Goal: Task Accomplishment & Management: Use online tool/utility

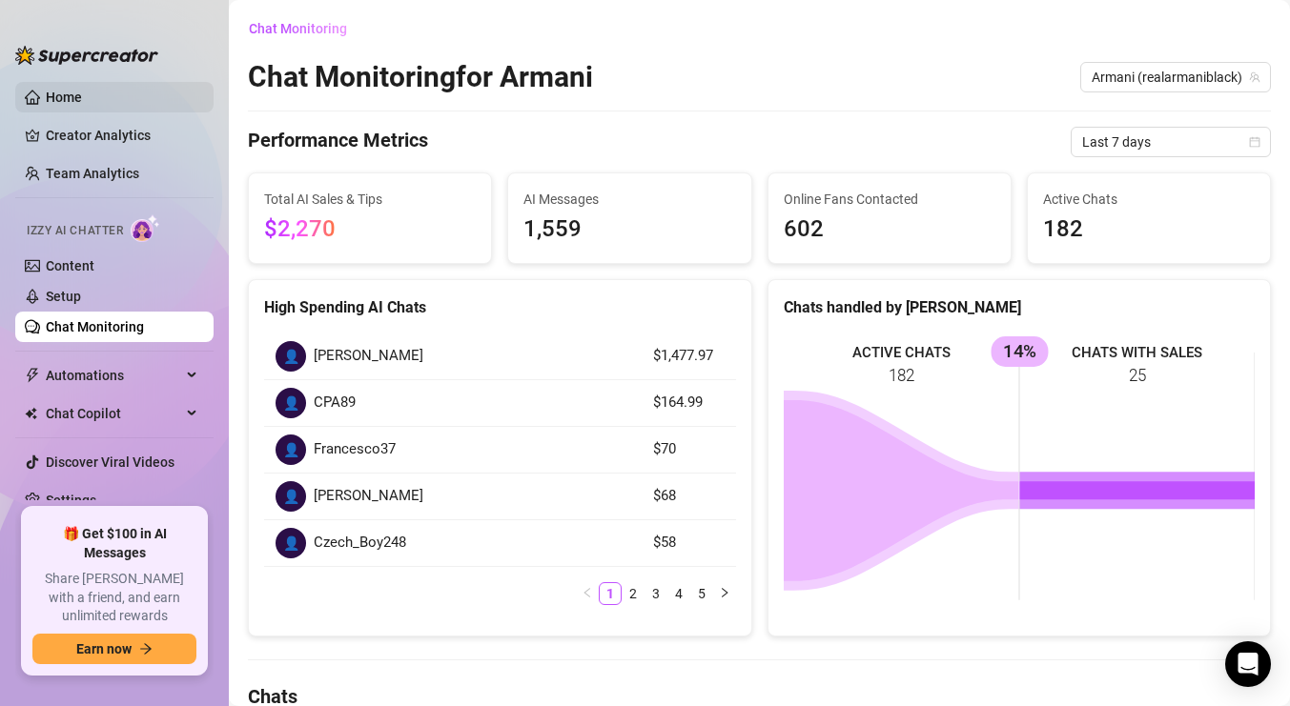
click at [57, 92] on link "Home" at bounding box center [64, 97] width 36 height 15
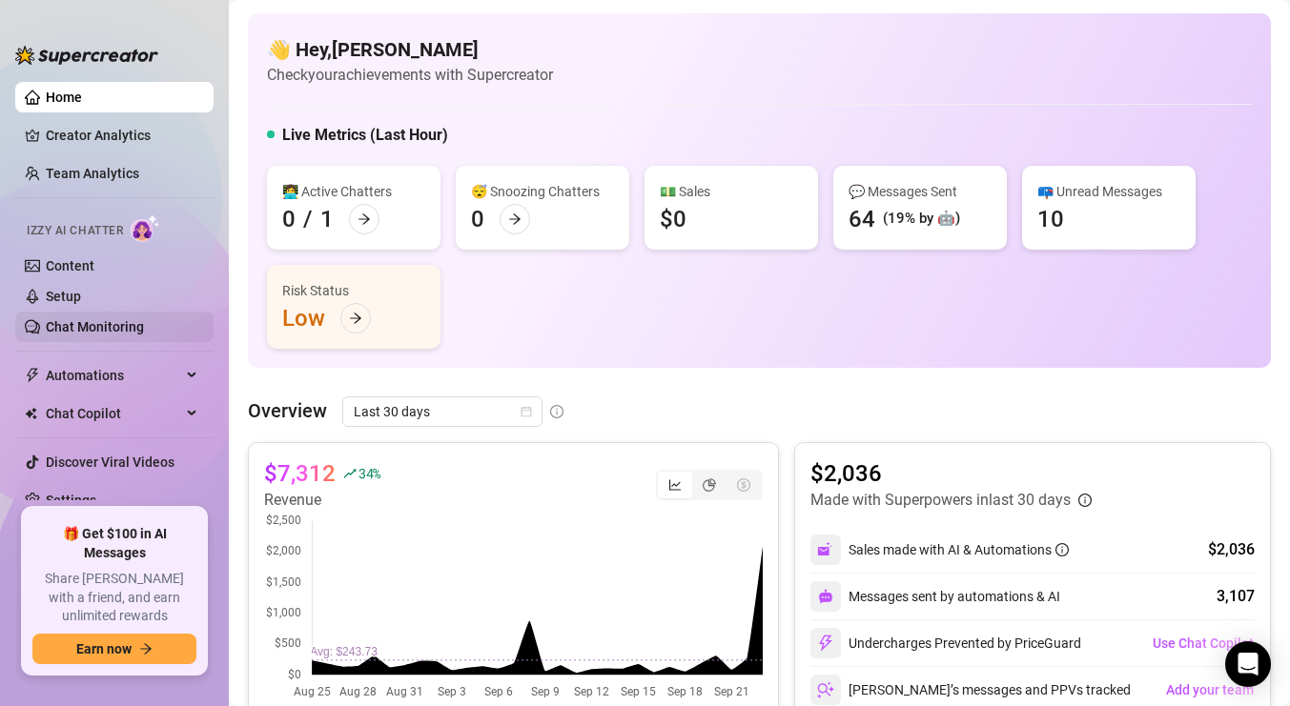
click at [71, 326] on link "Chat Monitoring" at bounding box center [95, 326] width 98 height 15
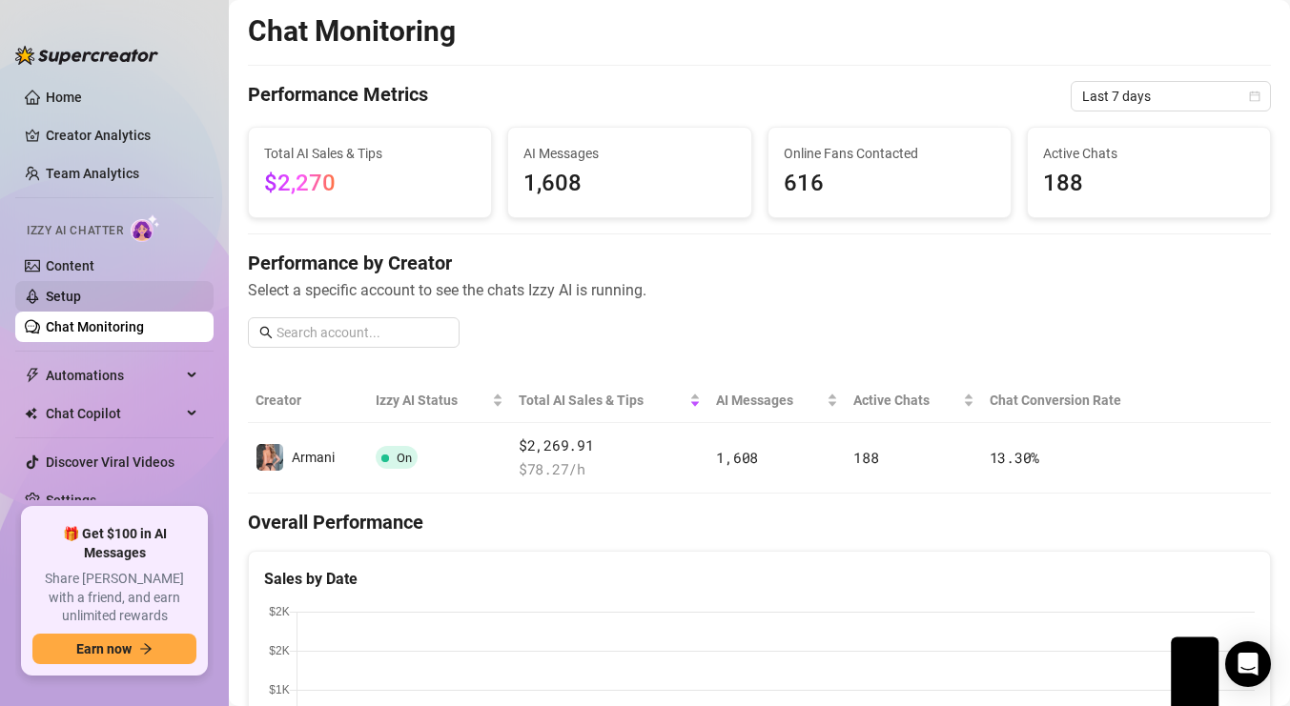
click at [77, 293] on link "Setup" at bounding box center [63, 296] width 35 height 15
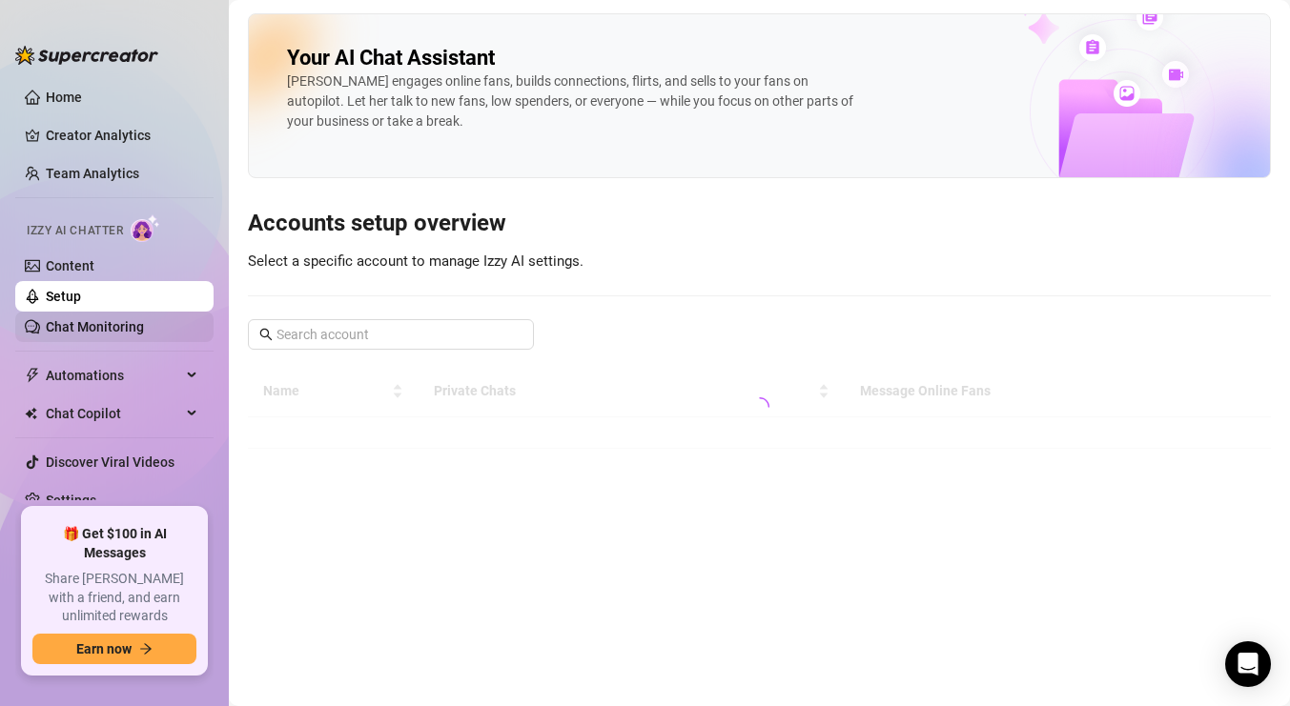
click at [79, 326] on link "Chat Monitoring" at bounding box center [95, 326] width 98 height 15
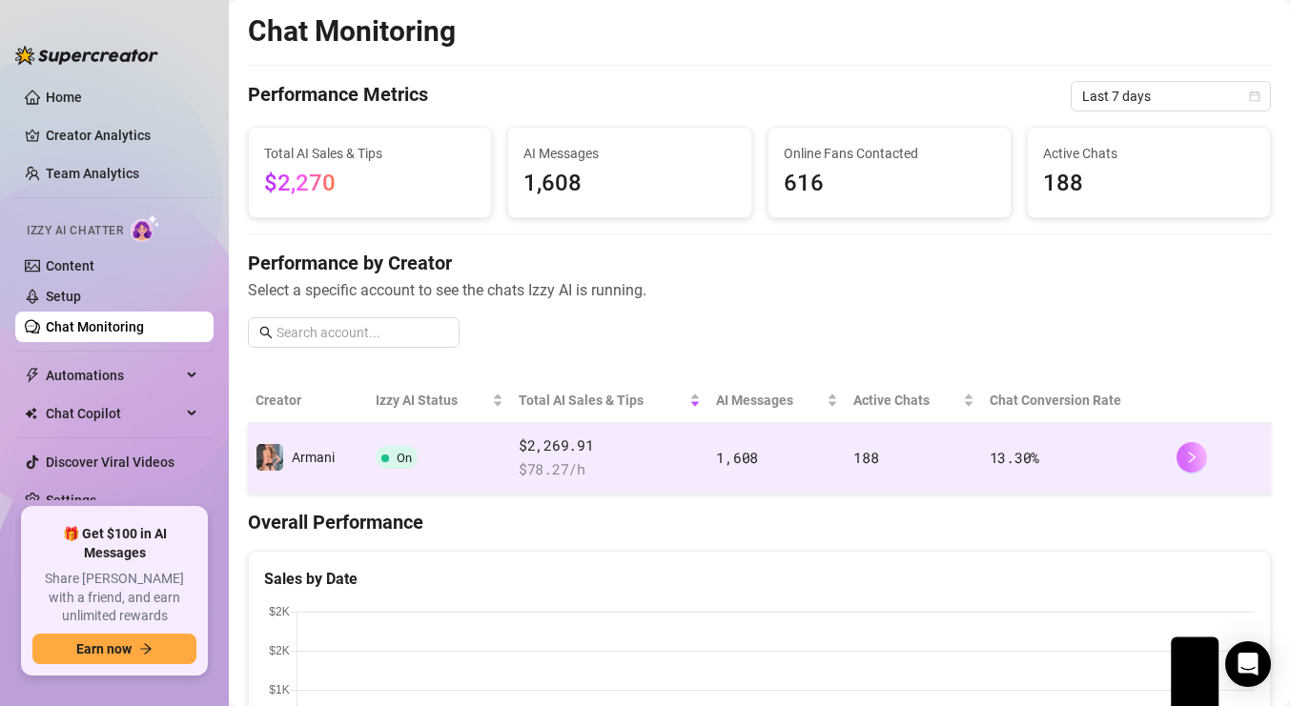
click at [1188, 458] on icon "right" at bounding box center [1191, 457] width 13 height 13
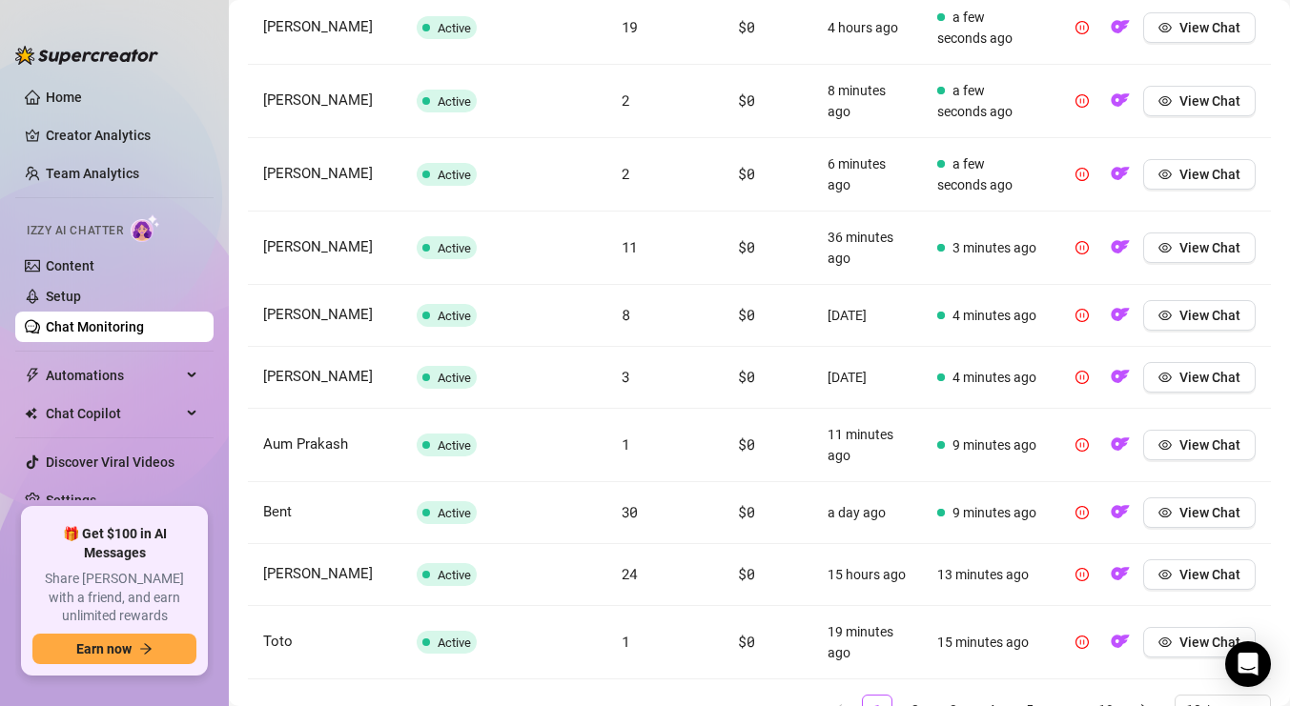
scroll to position [884, 0]
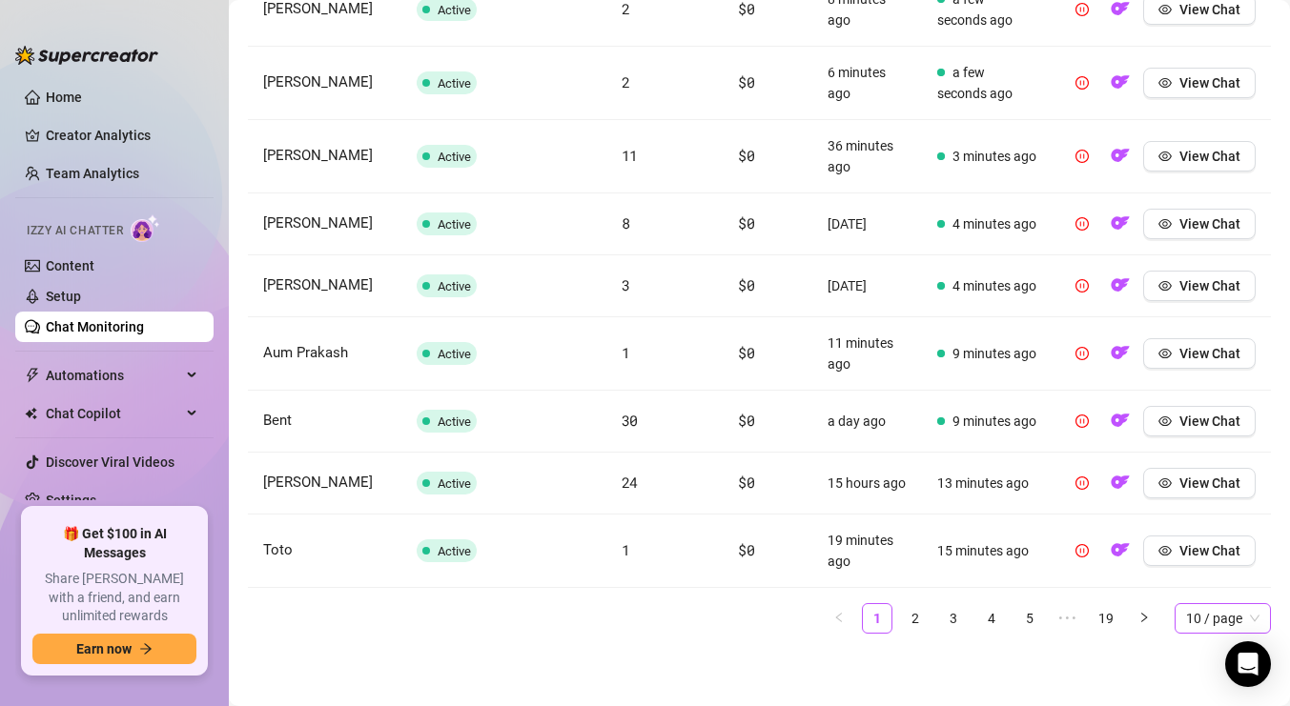
click at [1212, 617] on span "10 / page" at bounding box center [1222, 618] width 73 height 29
click at [1213, 579] on div "100 / page" at bounding box center [1223, 580] width 66 height 21
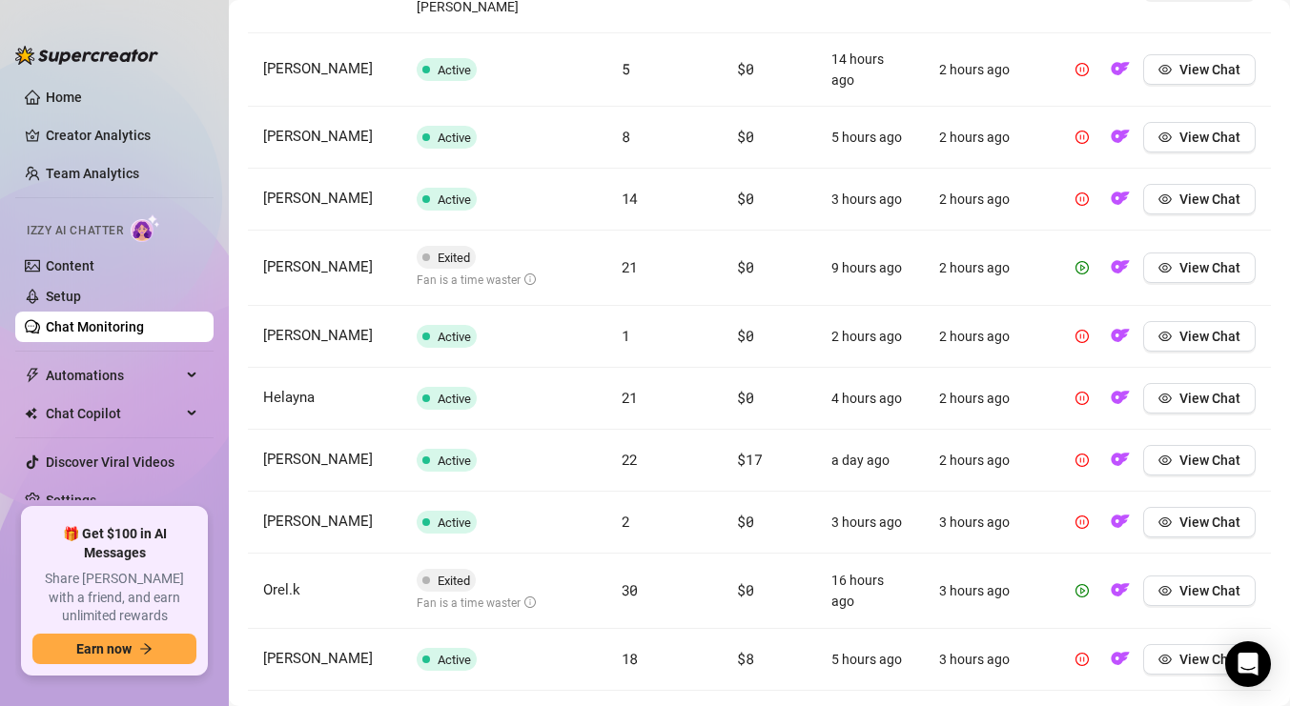
scroll to position [0, 0]
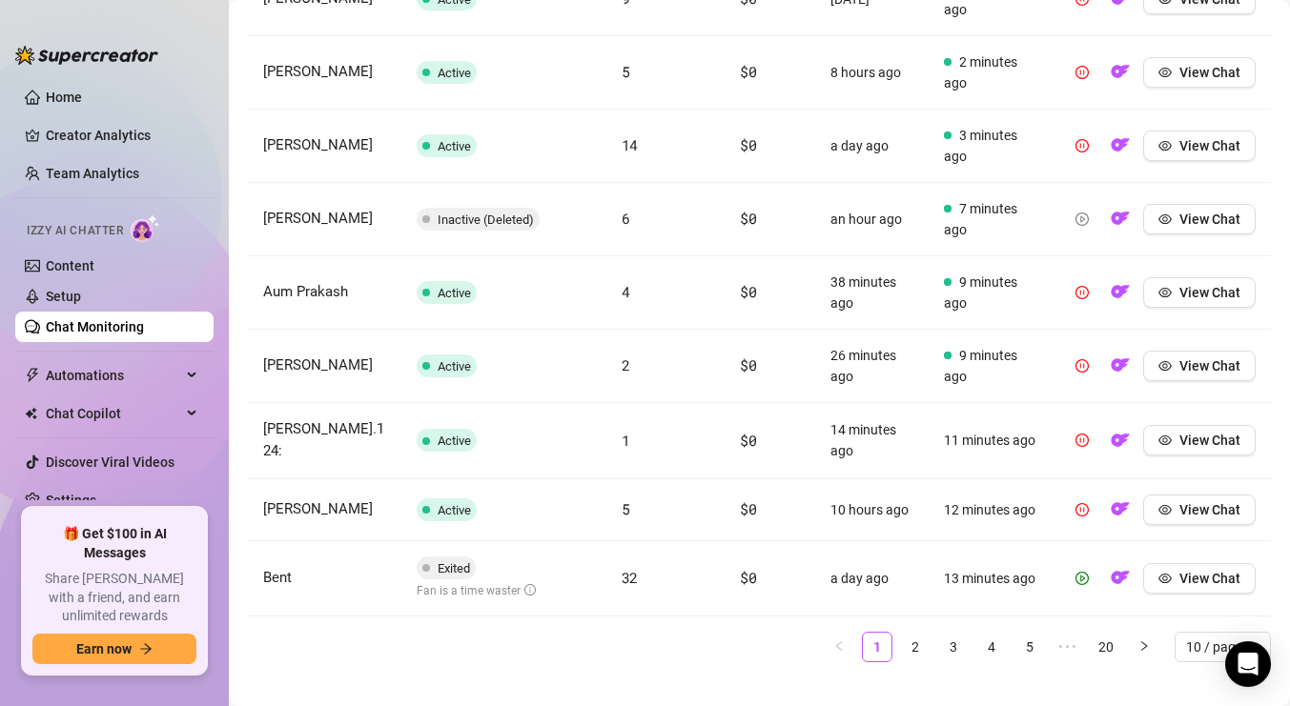
scroll to position [911, 0]
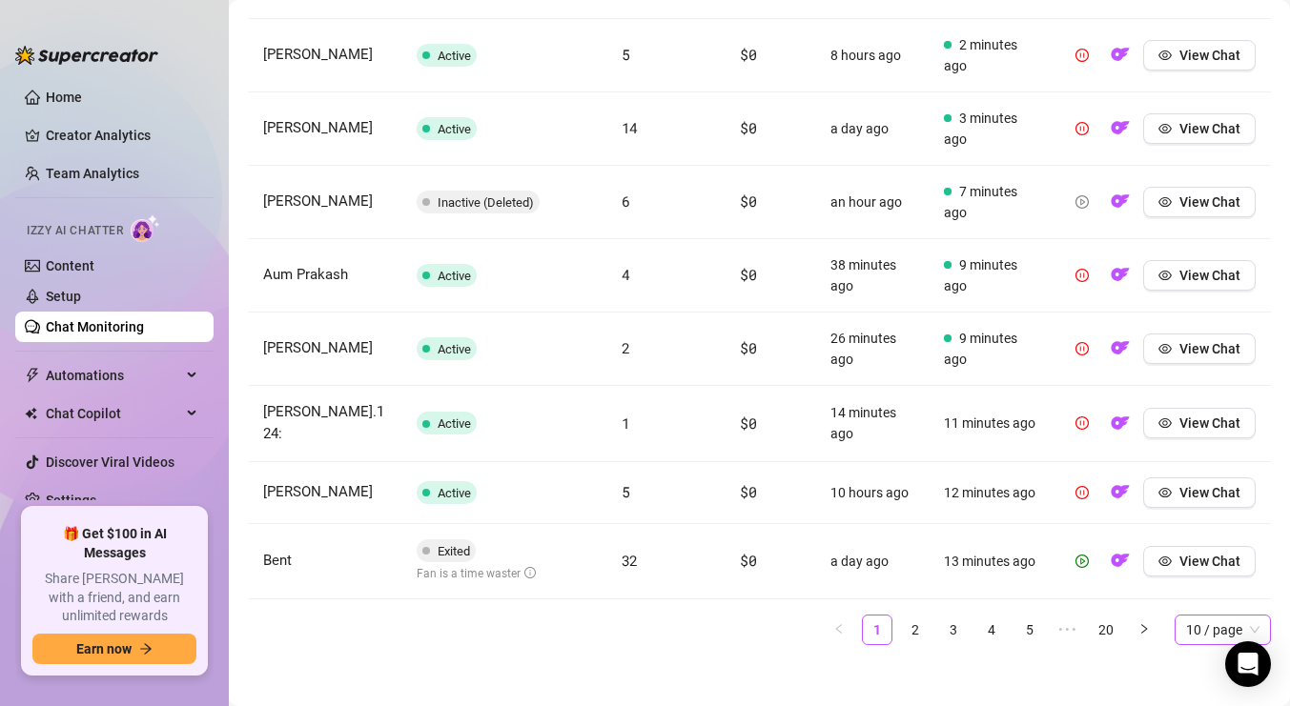
click at [1233, 630] on span "10 / page" at bounding box center [1222, 630] width 73 height 29
click at [1220, 592] on div "100 / page" at bounding box center [1223, 591] width 66 height 21
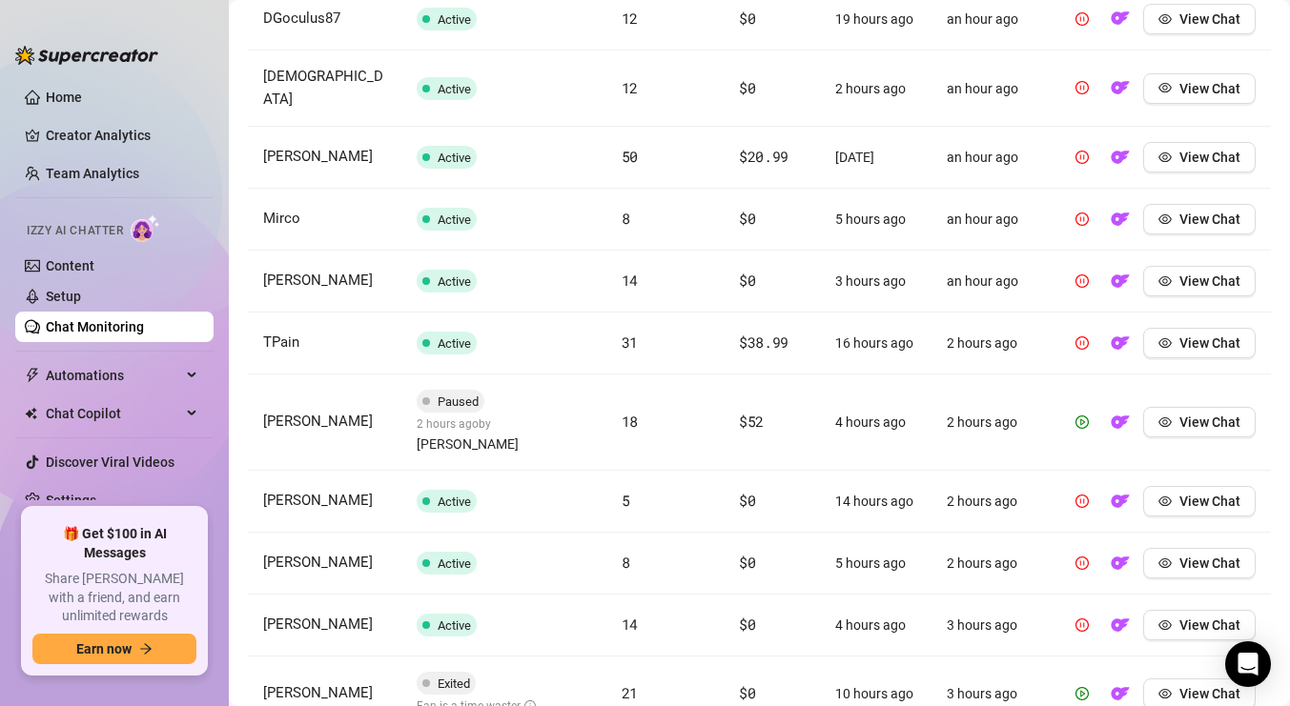
scroll to position [2050, 0]
